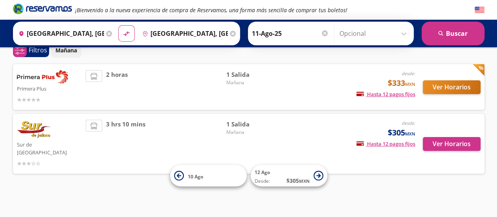
scroll to position [31, 0]
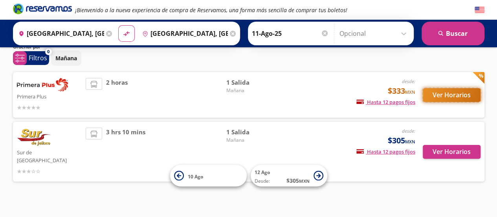
click at [459, 93] on button "Ver Horarios" at bounding box center [452, 95] width 58 height 14
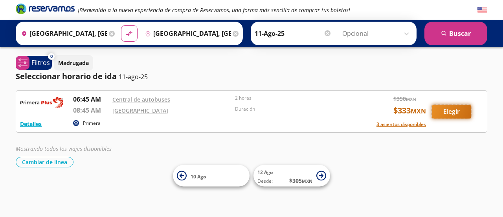
click at [457, 110] on button "Elegir" at bounding box center [451, 112] width 39 height 14
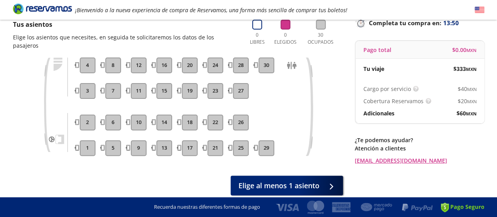
scroll to position [83, 0]
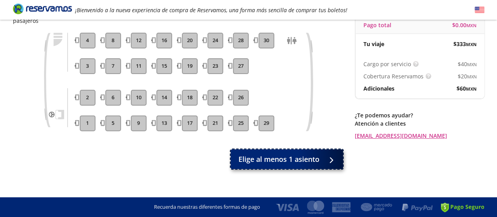
click at [278, 149] on button "Elige al menos 1 asiento" at bounding box center [287, 159] width 112 height 20
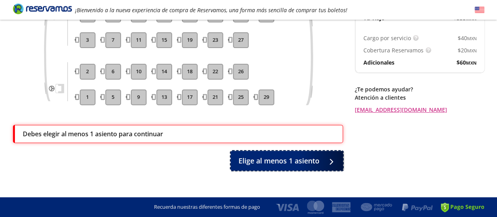
scroll to position [69, 0]
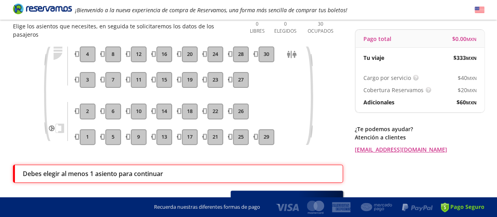
click at [87, 103] on button "2" at bounding box center [88, 111] width 16 height 16
click at [90, 72] on button "3" at bounding box center [88, 80] width 16 height 16
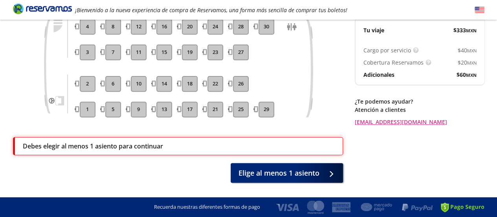
scroll to position [109, 0]
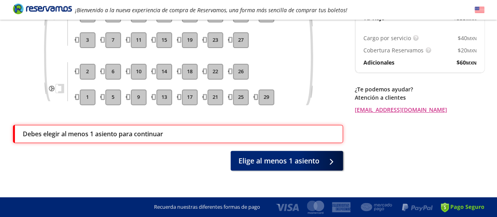
click at [276, 89] on div "29" at bounding box center [267, 97] width 20 height 16
click at [241, 89] on button "25" at bounding box center [241, 97] width 16 height 16
click at [241, 64] on button "26" at bounding box center [241, 72] width 16 height 16
click at [209, 64] on button "22" at bounding box center [216, 72] width 16 height 16
click at [193, 89] on button "17" at bounding box center [190, 97] width 16 height 16
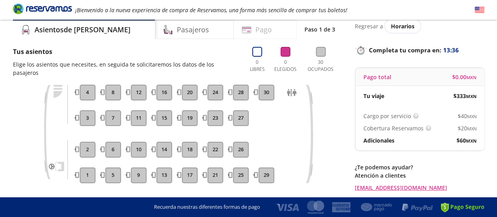
scroll to position [4, 0]
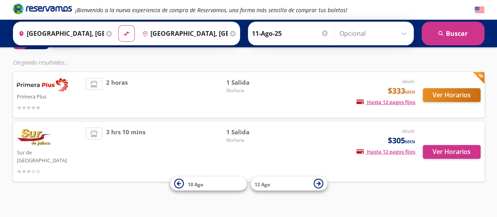
scroll to position [31, 0]
